Goal: Use online tool/utility: Use online tool/utility

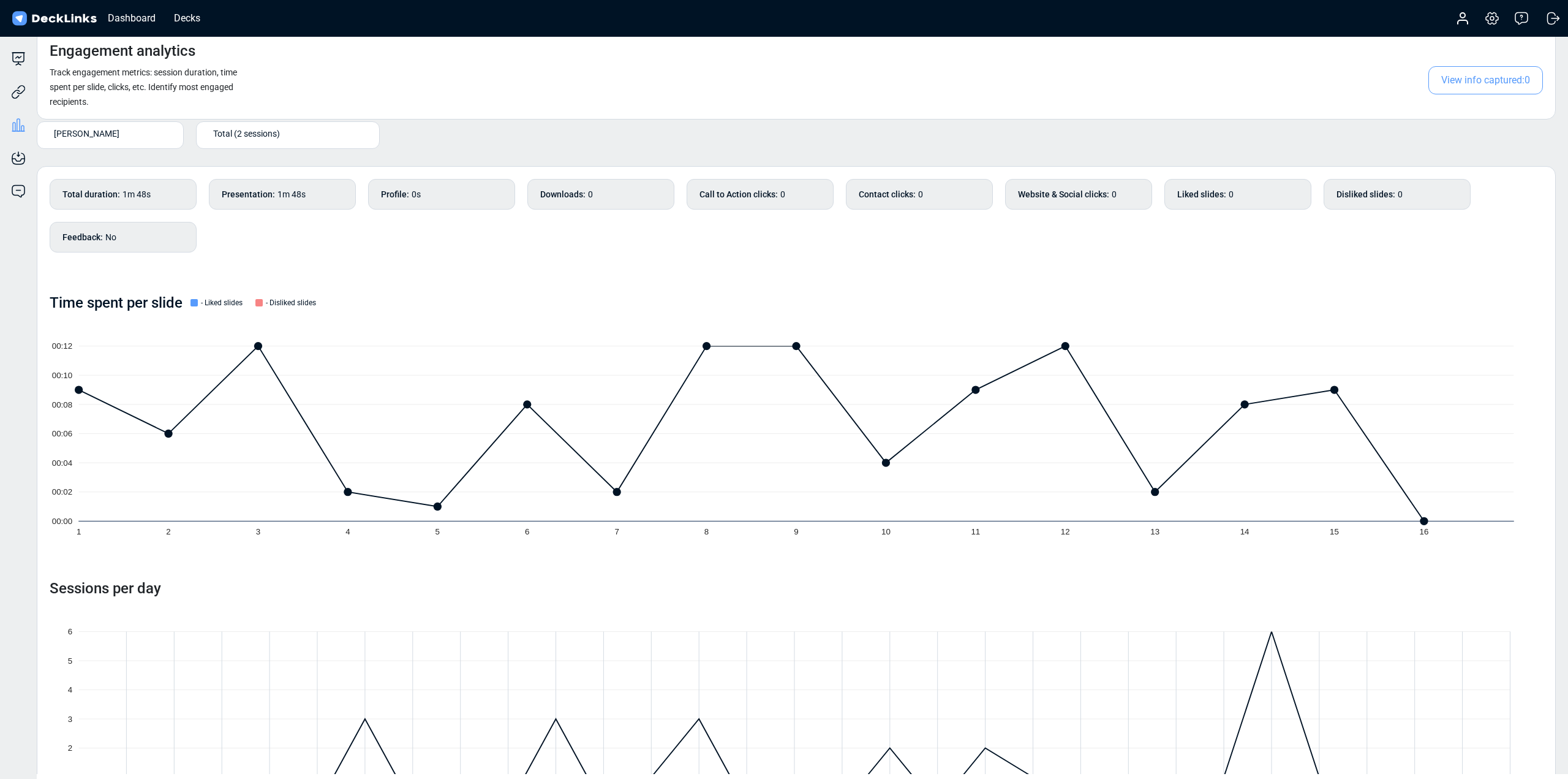
scroll to position [87, 0]
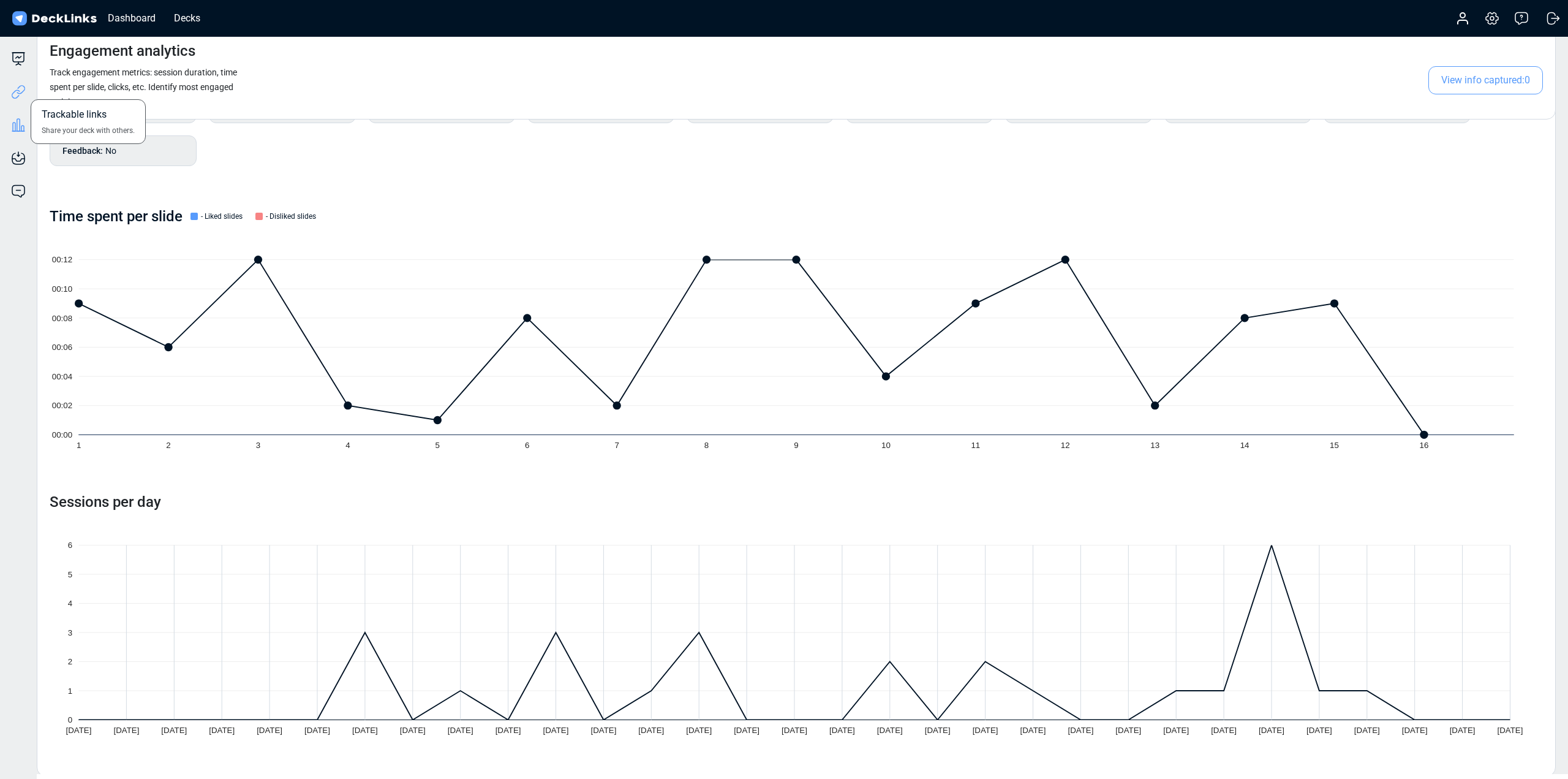
click at [14, 92] on icon at bounding box center [18, 92] width 15 height 15
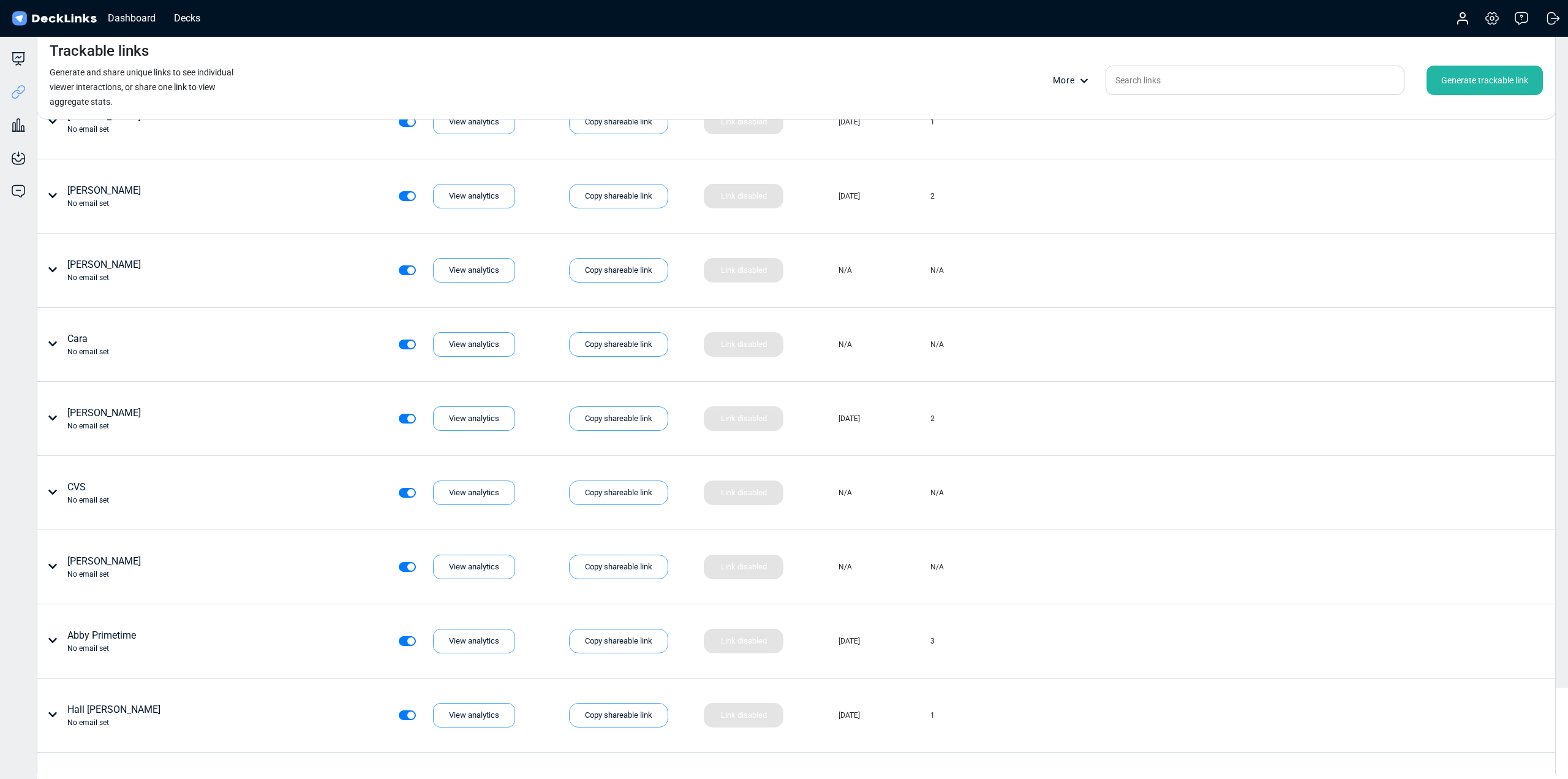
click at [1447, 89] on div "Generate trackable link" at bounding box center [1484, 81] width 116 height 30
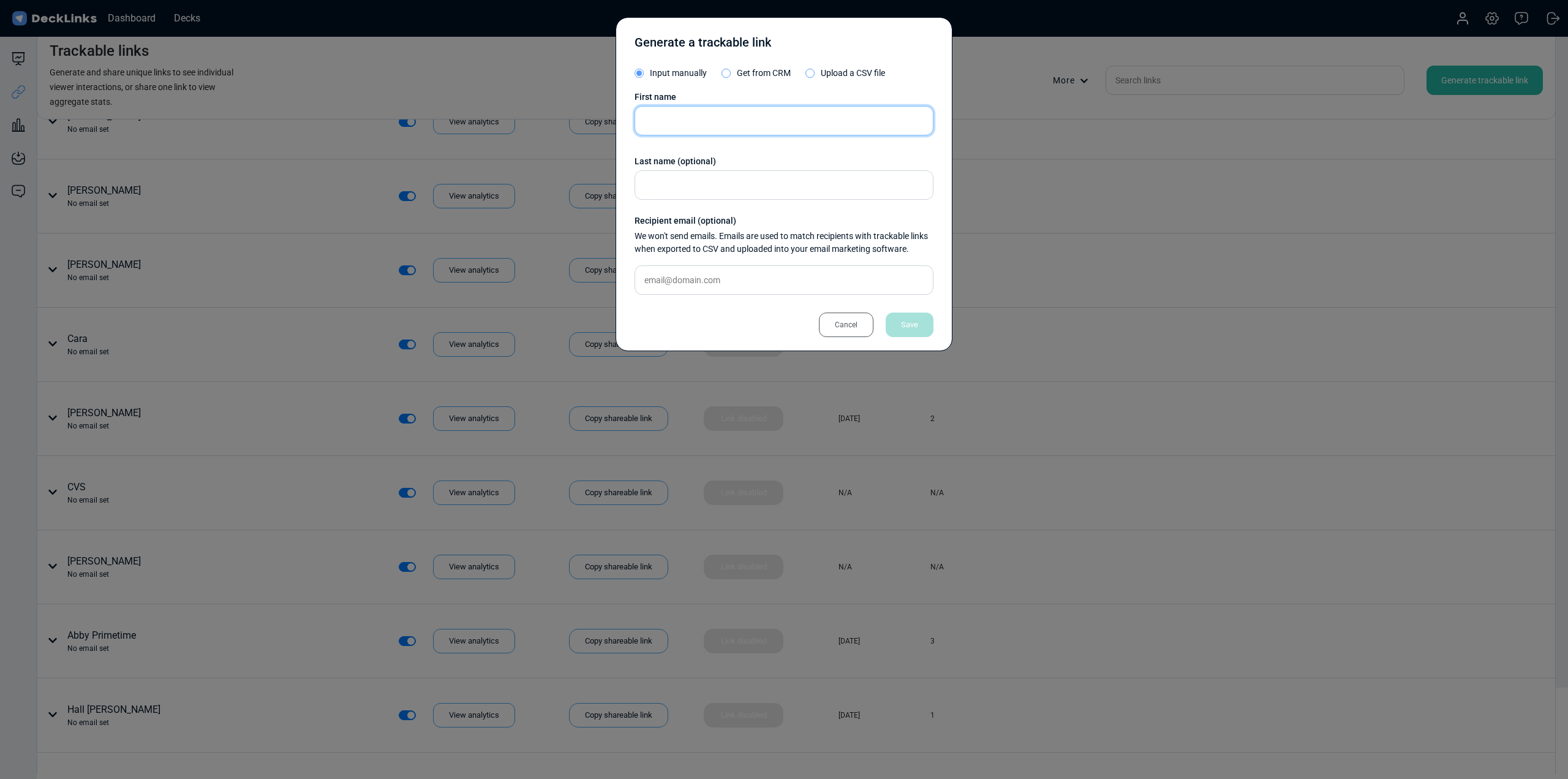
click at [738, 119] on input "text" at bounding box center [784, 121] width 299 height 30
type input "[PERSON_NAME]"
click at [913, 321] on div "Save" at bounding box center [910, 325] width 48 height 25
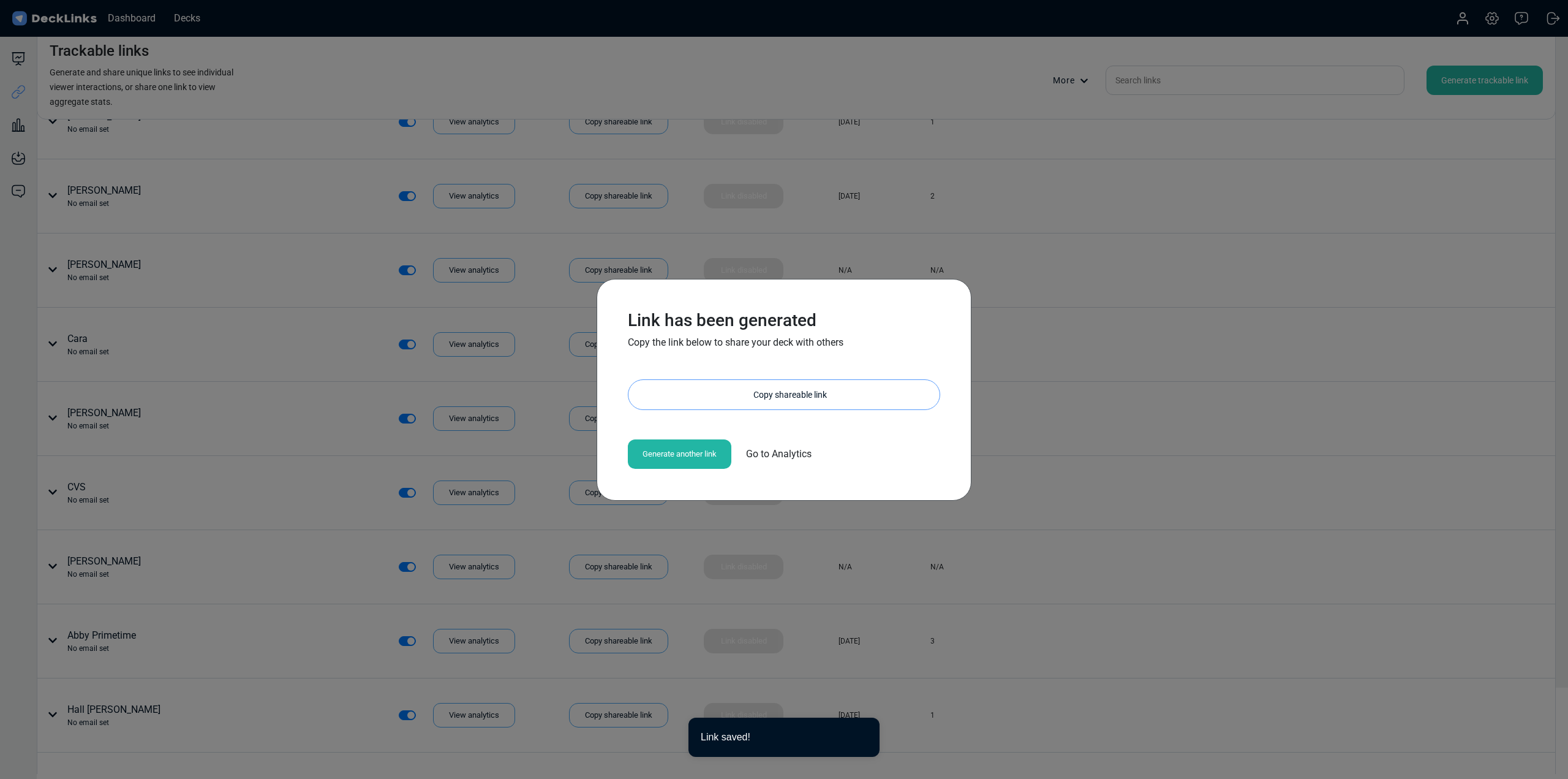
click at [768, 400] on div "Copy shareable link" at bounding box center [790, 394] width 299 height 30
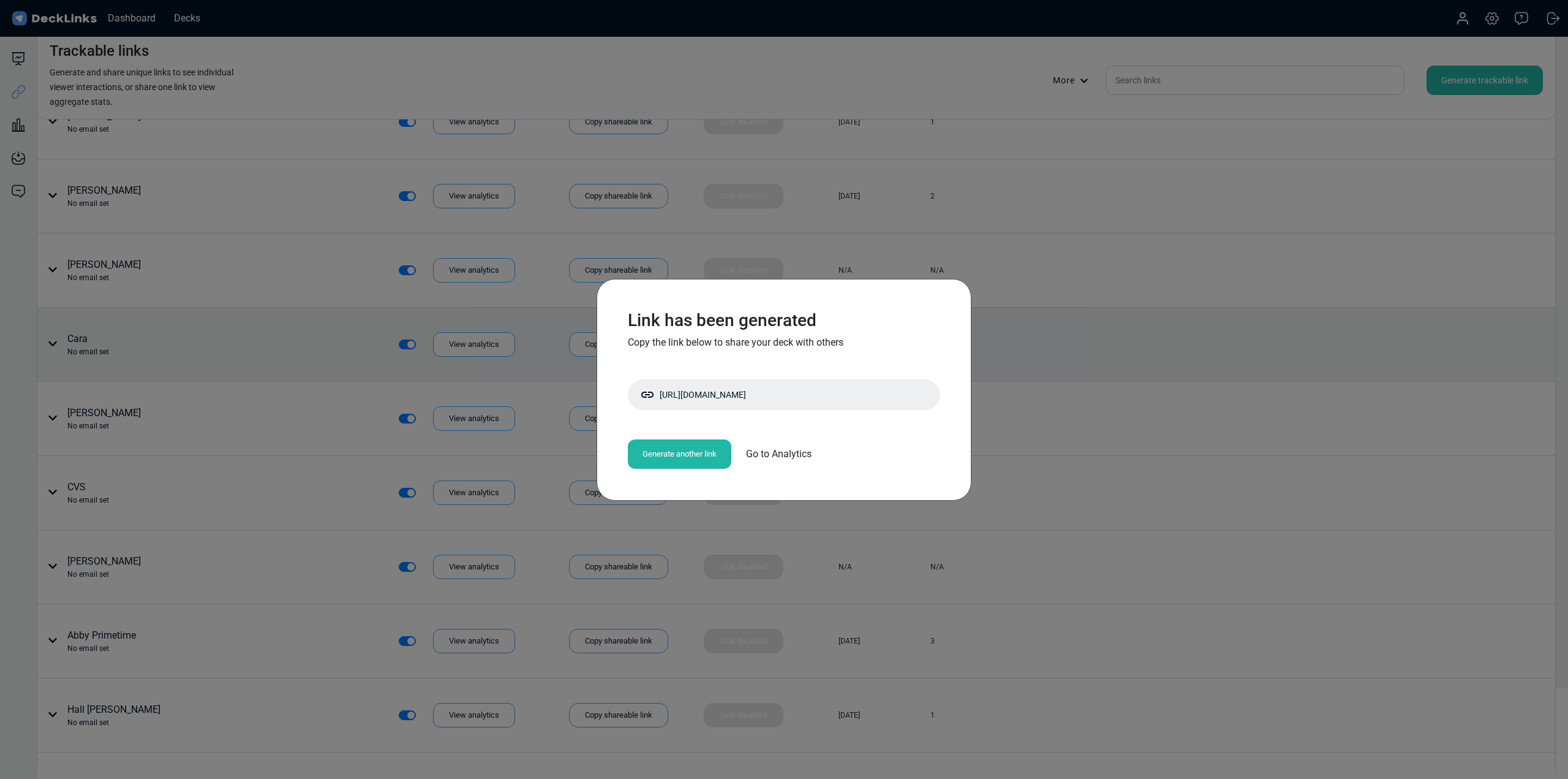
click at [1118, 369] on div "Link has been generated Copy the link below to share your deck with others [URL…" at bounding box center [784, 390] width 1568 height 779
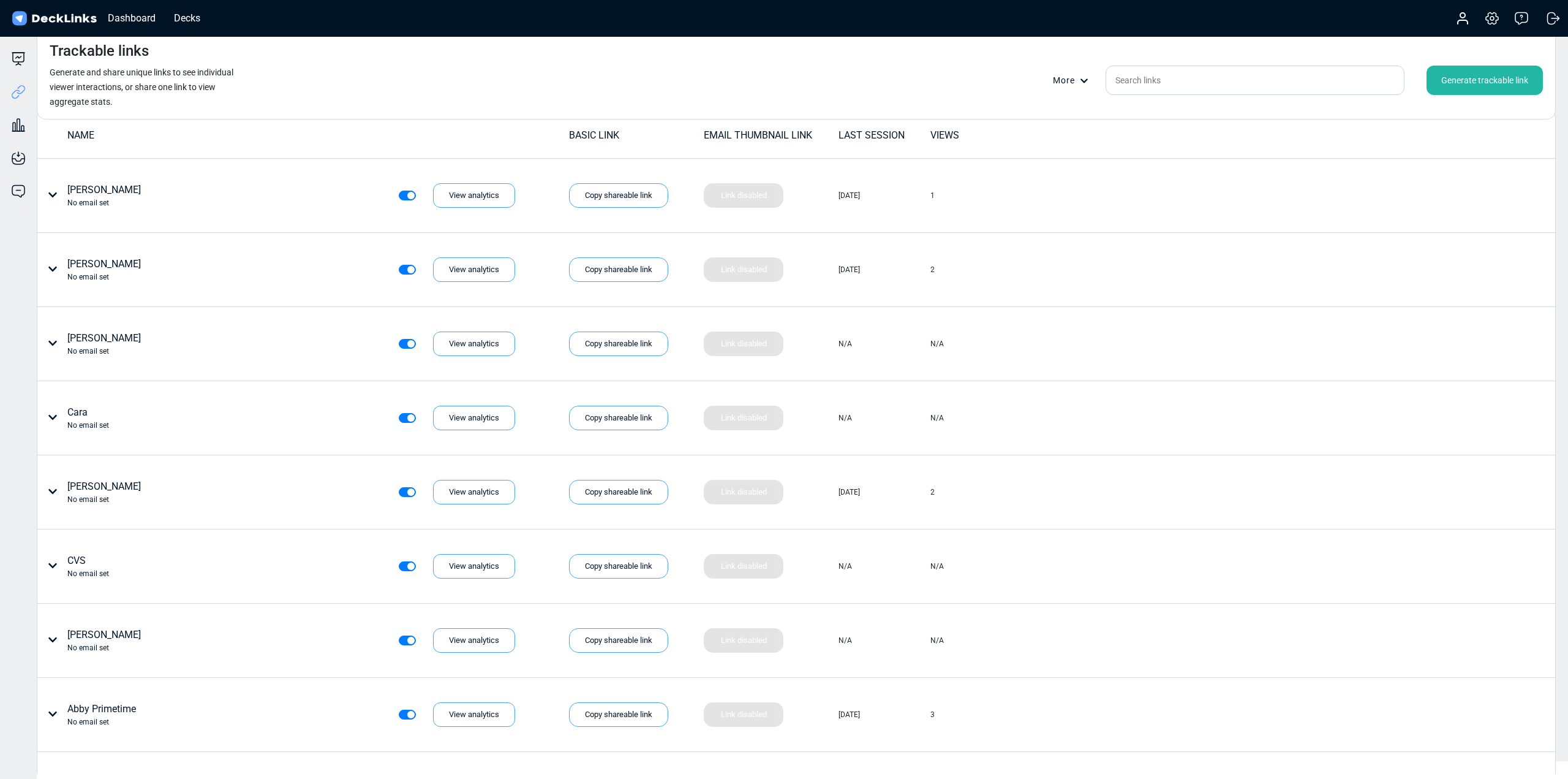
scroll to position [0, 0]
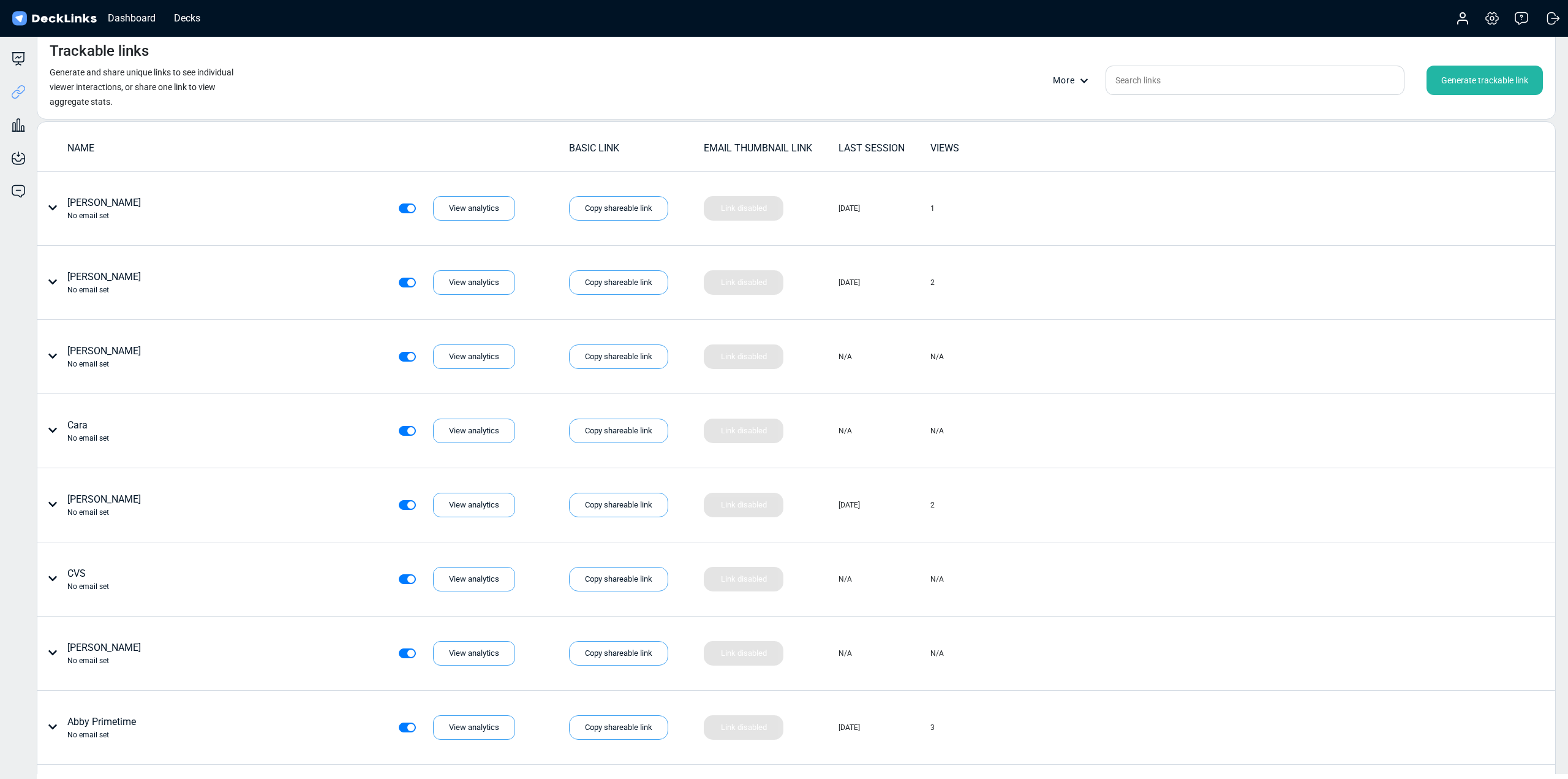
click at [1478, 86] on div "Generate trackable link" at bounding box center [1484, 81] width 116 height 30
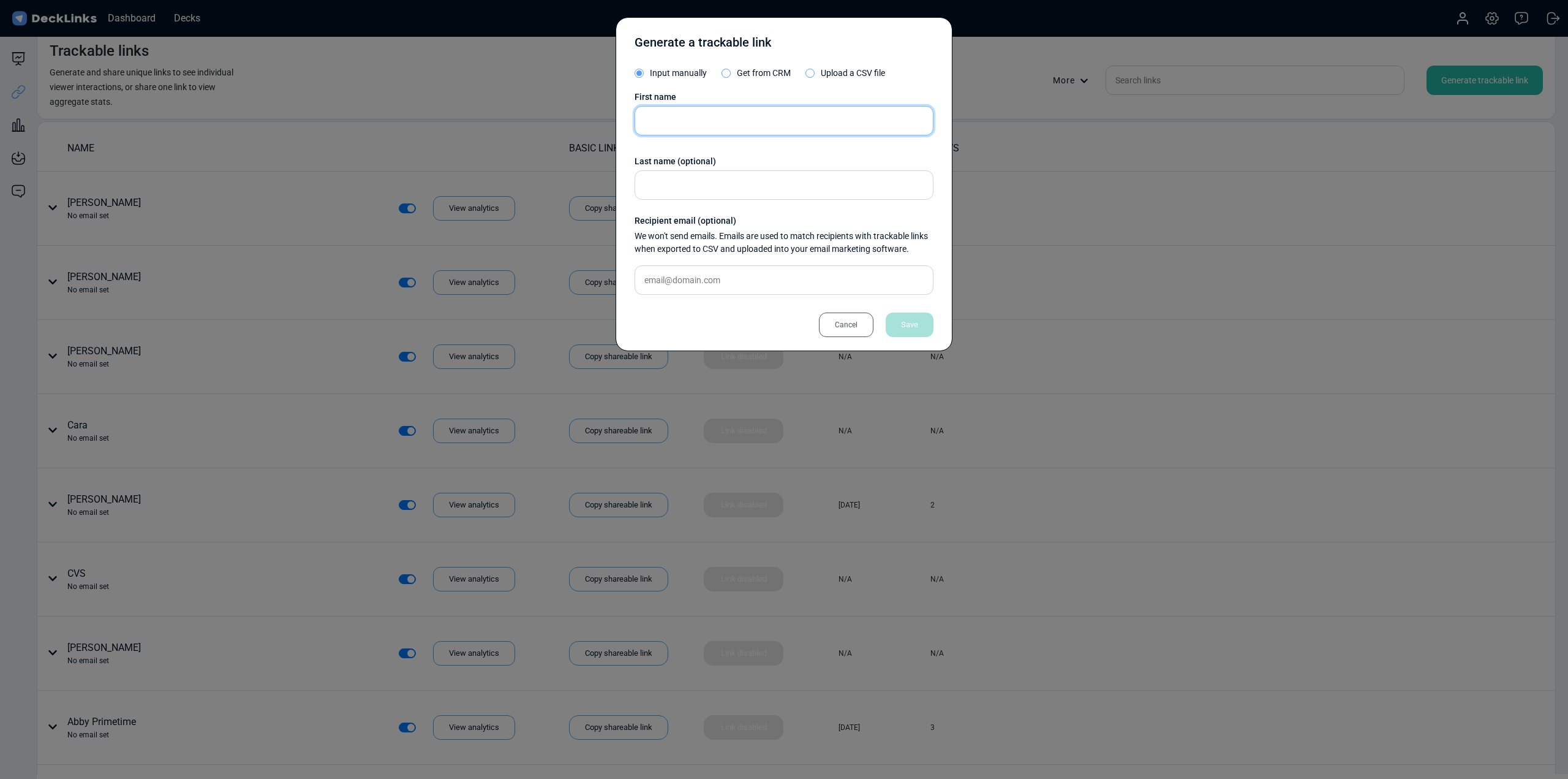
drag, startPoint x: 713, startPoint y: 114, endPoint x: 694, endPoint y: 118, distance: 19.4
click at [704, 114] on input "text" at bounding box center [784, 121] width 299 height 30
type input "[PERSON_NAME]"
click at [923, 325] on div "Save" at bounding box center [910, 325] width 48 height 25
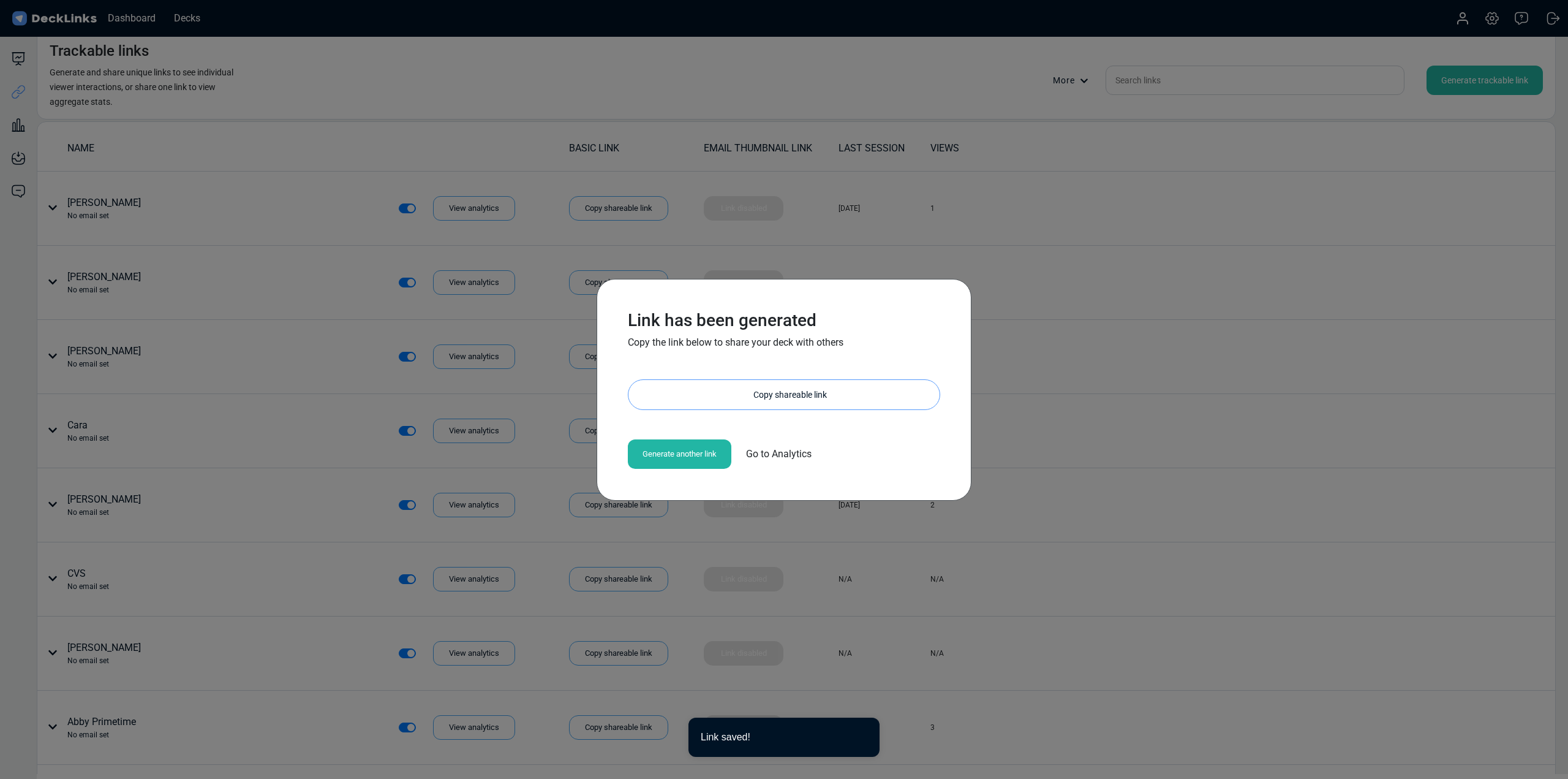
drag, startPoint x: 702, startPoint y: 397, endPoint x: 466, endPoint y: 239, distance: 284.0
click at [702, 396] on div "Copy shareable link" at bounding box center [790, 394] width 299 height 30
